Goal: Navigation & Orientation: Find specific page/section

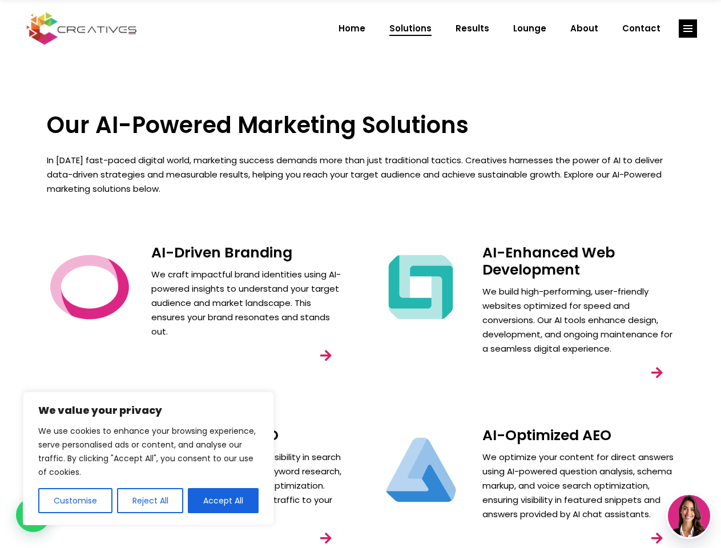
click at [361, 274] on div "AI-Enhanced Web Development We build high-performing, user-friendly websites op…" at bounding box center [526, 327] width 331 height 183
click at [75, 501] on button "Customise" at bounding box center [75, 500] width 74 height 25
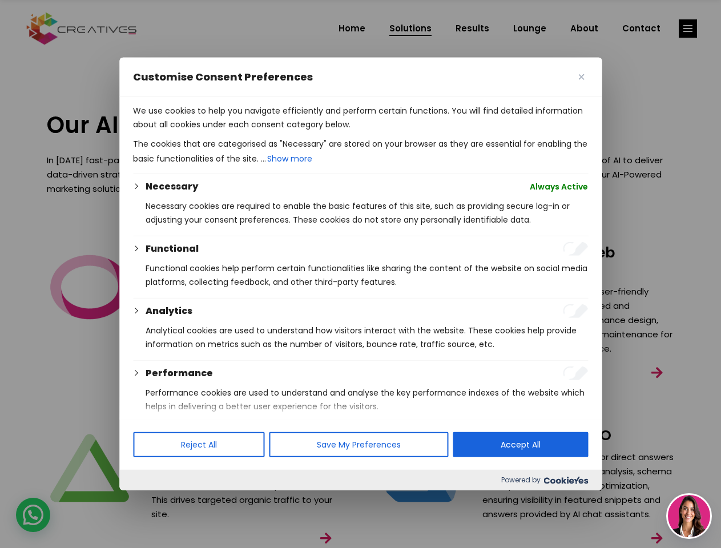
click at [150, 419] on div "We use cookies to help you navigate efficiently and perform certain functions. …" at bounding box center [360, 258] width 482 height 322
click at [223, 490] on div "Powered by" at bounding box center [360, 480] width 482 height 21
click at [688, 29] on div at bounding box center [360, 274] width 721 height 548
click at [689, 516] on img at bounding box center [689, 516] width 42 height 42
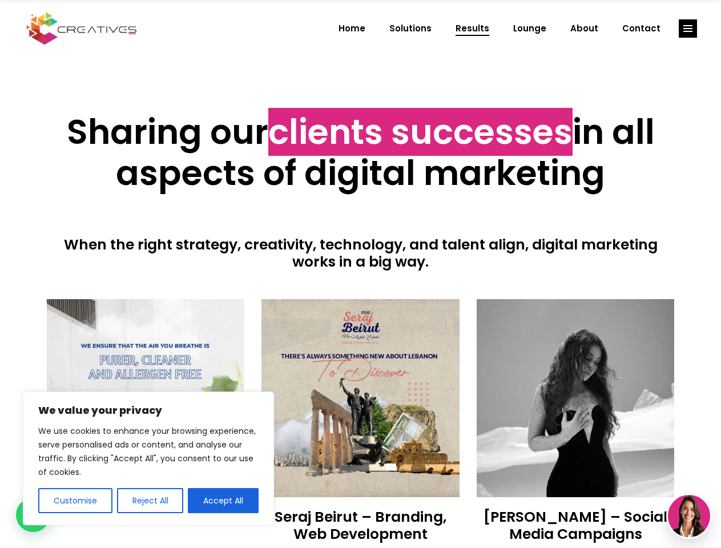
click at [360, 274] on div at bounding box center [361, 285] width 628 height 29
click at [75, 501] on button "Customise" at bounding box center [75, 500] width 74 height 25
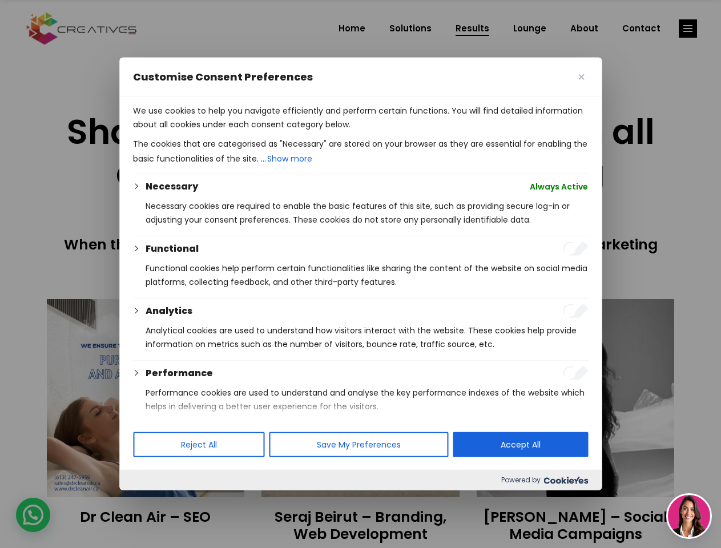
click at [150, 501] on div at bounding box center [360, 274] width 721 height 548
click at [223, 131] on p "We use cookies to help you navigate efficiently and perform certain functions. …" at bounding box center [360, 117] width 455 height 27
click at [688, 29] on div at bounding box center [360, 274] width 721 height 548
click at [689, 516] on img at bounding box center [689, 516] width 42 height 42
